Goal: Check status: Check status

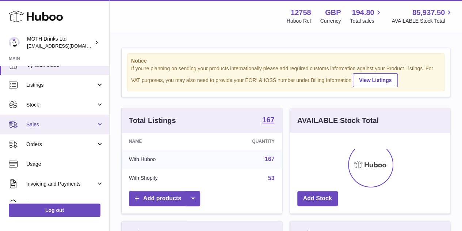
scroll to position [11, 0]
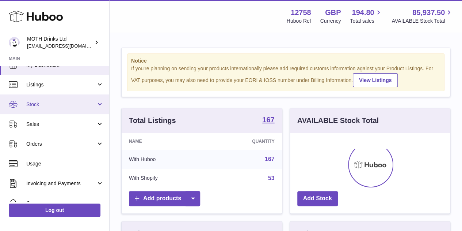
click at [51, 105] on span "Stock" at bounding box center [61, 104] width 70 height 7
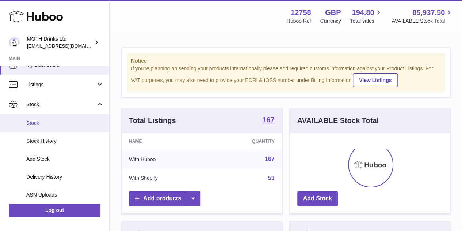
click at [50, 124] on span "Stock" at bounding box center [65, 123] width 78 height 7
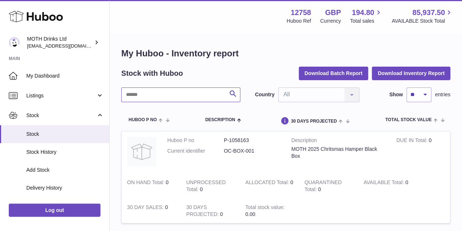
click at [167, 99] on input "text" at bounding box center [180, 94] width 119 height 15
type input "****"
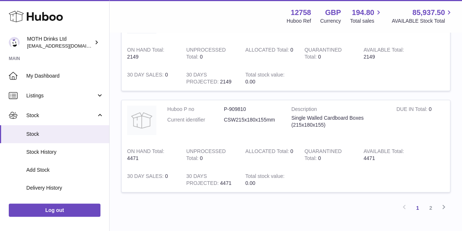
scroll to position [985, 0]
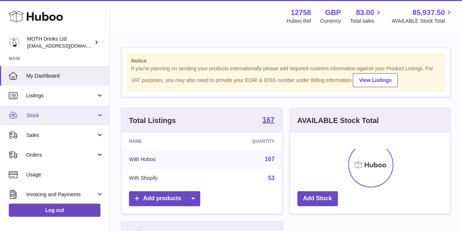
scroll to position [114, 160]
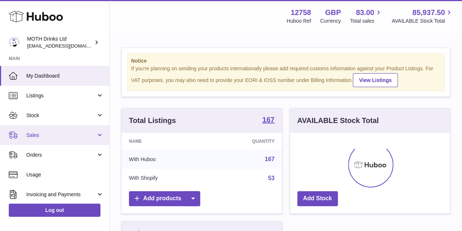
click at [64, 131] on link "Sales" at bounding box center [54, 135] width 109 height 20
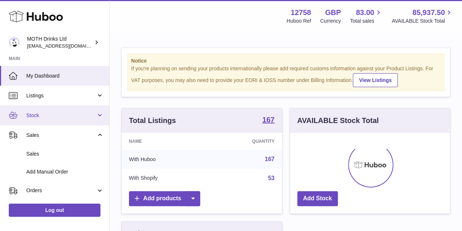
scroll to position [38, 0]
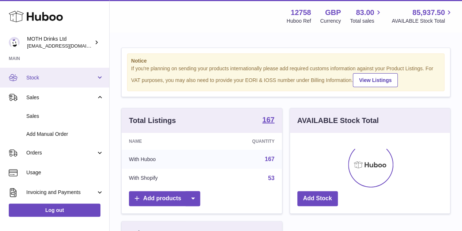
click at [51, 82] on link "Stock" at bounding box center [54, 78] width 109 height 20
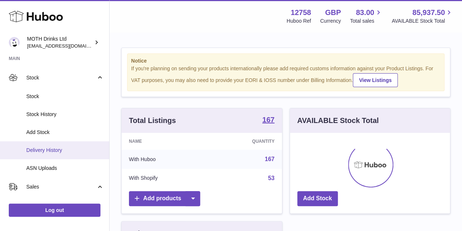
click at [57, 147] on span "Delivery History" at bounding box center [65, 150] width 78 height 7
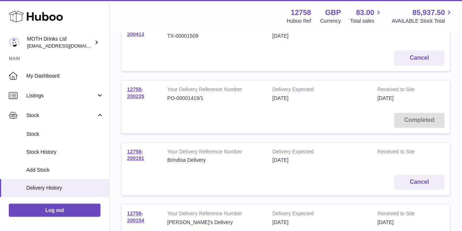
scroll to position [115, 0]
drag, startPoint x: 306, startPoint y: 105, endPoint x: 134, endPoint y: 158, distance: 180.5
click at [134, 158] on link "12758-200191" at bounding box center [135, 155] width 17 height 13
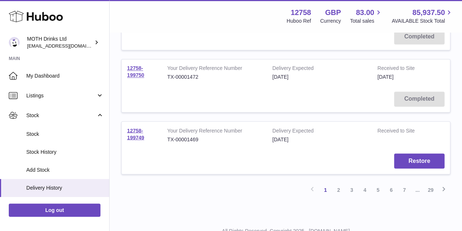
scroll to position [571, 0]
click at [339, 188] on link "2" at bounding box center [338, 188] width 13 height 13
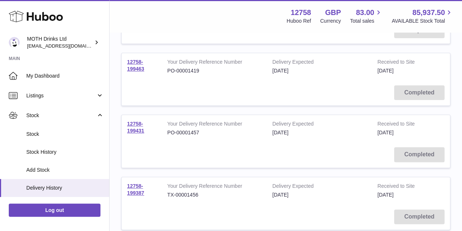
scroll to position [339, 0]
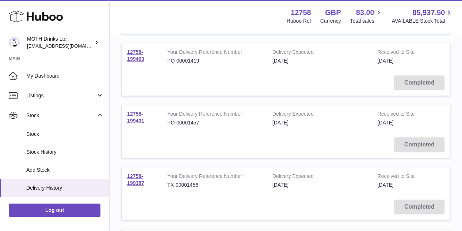
click at [135, 118] on link "12758-199431" at bounding box center [135, 117] width 17 height 13
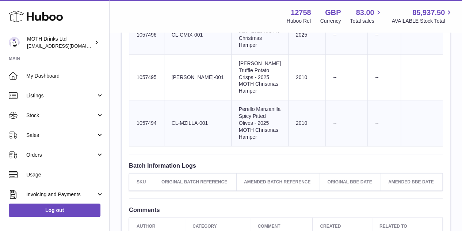
scroll to position [294, 0]
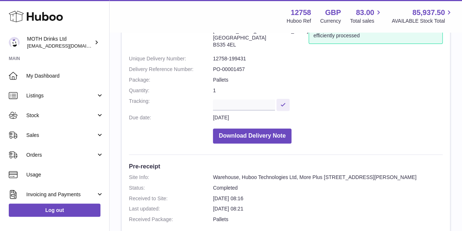
scroll to position [67, 0]
drag, startPoint x: 215, startPoint y: 58, endPoint x: 222, endPoint y: 57, distance: 7.0
click at [222, 57] on dd "12758-199431" at bounding box center [328, 59] width 230 height 7
drag, startPoint x: 214, startPoint y: 57, endPoint x: 252, endPoint y: 55, distance: 37.4
click at [252, 55] on dl "Site Info: 12758-199431 Unit 3 More Plus Central Park Hudson Avenue Severn Beac…" at bounding box center [286, 80] width 314 height 133
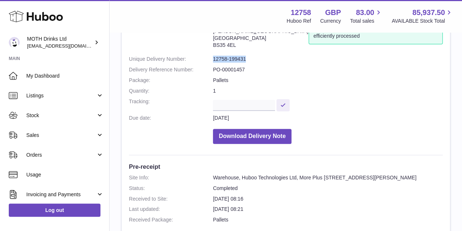
copy dd "12758-199431"
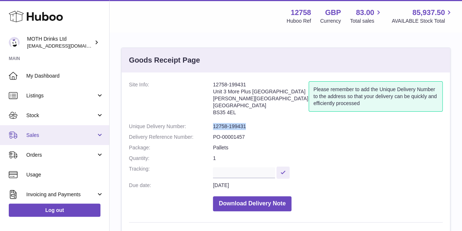
click at [51, 128] on link "Sales" at bounding box center [54, 135] width 109 height 20
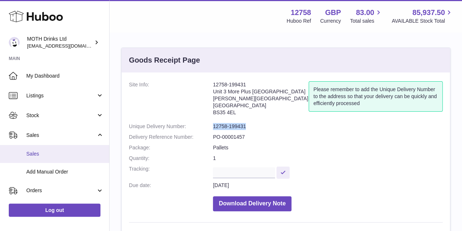
click at [52, 153] on span "Sales" at bounding box center [65, 153] width 78 height 7
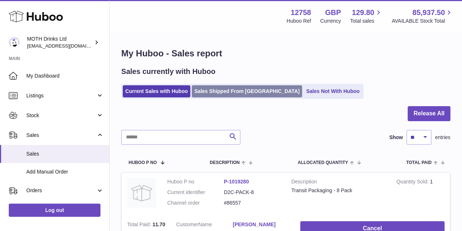
click at [214, 92] on link "Sales Shipped From [GEOGRAPHIC_DATA]" at bounding box center [247, 91] width 110 height 12
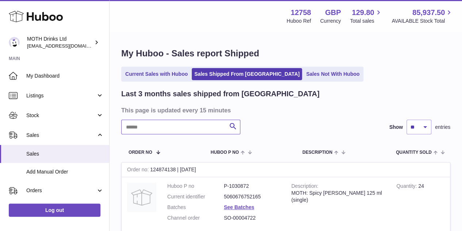
click at [184, 125] on input "text" at bounding box center [180, 127] width 119 height 15
paste input "******"
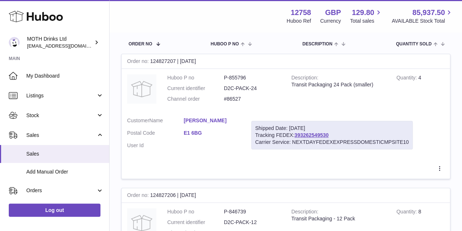
scroll to position [107, 0]
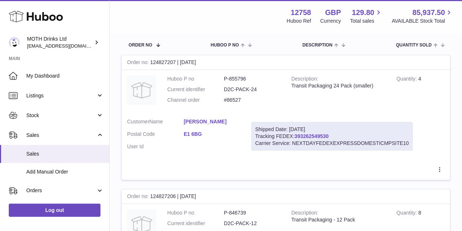
click at [303, 135] on link "393262549530" at bounding box center [312, 136] width 34 height 6
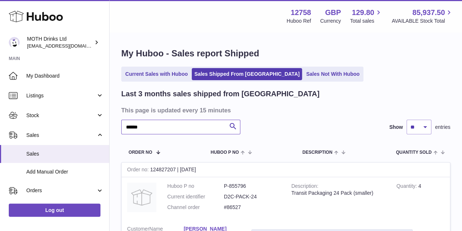
drag, startPoint x: 161, startPoint y: 130, endPoint x: 116, endPoint y: 122, distance: 46.0
paste input "*"
type input "*******"
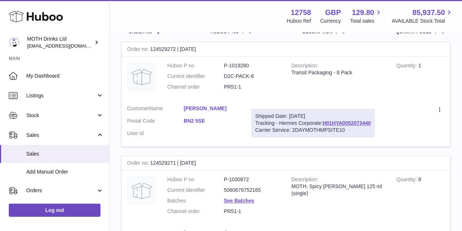
scroll to position [121, 0]
click at [342, 123] on link "H01HYA0052073440" at bounding box center [347, 122] width 48 height 6
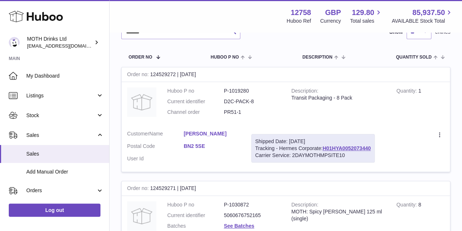
scroll to position [87, 0]
